Goal: Transaction & Acquisition: Purchase product/service

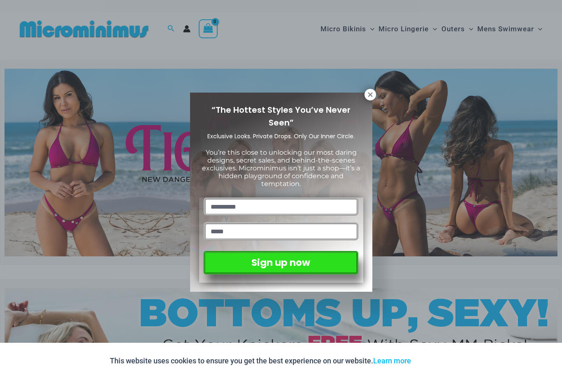
click at [371, 98] on icon at bounding box center [370, 94] width 7 height 7
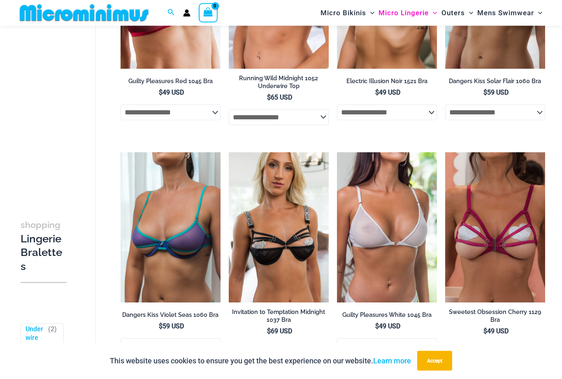
scroll to position [172, 0]
